Goal: Task Accomplishment & Management: Manage account settings

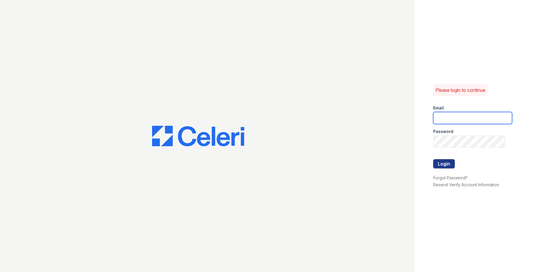
click at [470, 115] on input "email" at bounding box center [472, 118] width 79 height 12
type input "[DOMAIN_NAME][EMAIL_ADDRESS][DOMAIN_NAME]"
click at [476, 149] on div at bounding box center [472, 154] width 79 height 12
click at [452, 165] on button "Login" at bounding box center [444, 163] width 22 height 9
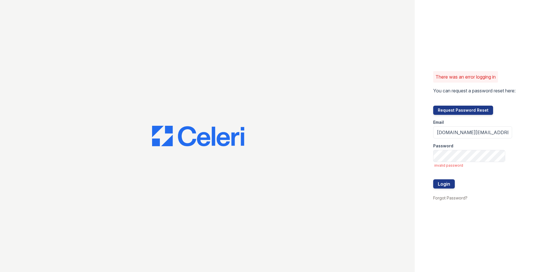
click at [351, 79] on div at bounding box center [207, 136] width 415 height 272
